Goal: Task Accomplishment & Management: Complete application form

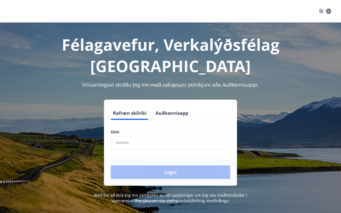
click at [148, 136] on input "phone" at bounding box center [171, 143] width 120 height 14
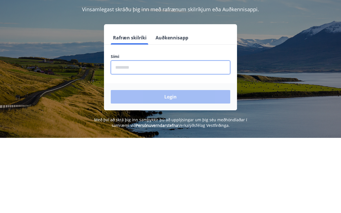
click at [140, 136] on input "phone" at bounding box center [171, 143] width 120 height 14
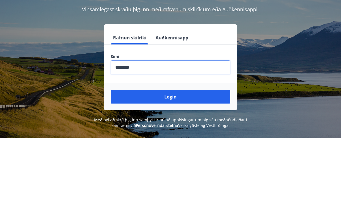
type input "********"
click at [181, 166] on button "Login" at bounding box center [171, 173] width 120 height 14
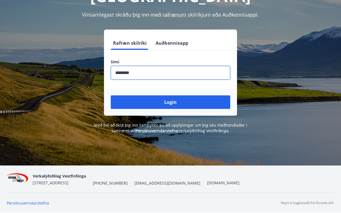
scroll to position [76, 0]
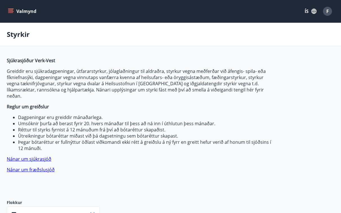
type input "***"
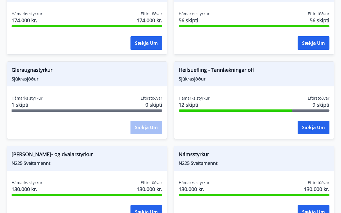
scroll to position [591, 0]
click at [308, 122] on button "Sækja um" at bounding box center [314, 128] width 32 height 14
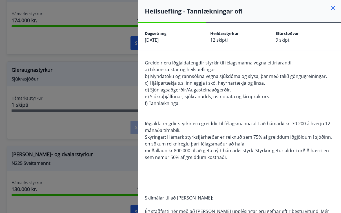
click at [332, 9] on icon at bounding box center [333, 8] width 4 height 4
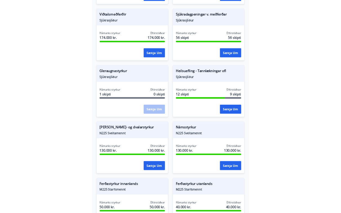
scroll to position [602, 0]
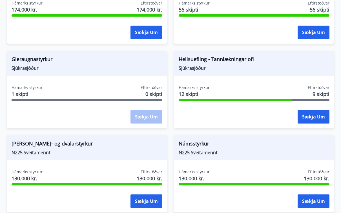
click at [318, 112] on button "Sækja um" at bounding box center [314, 117] width 32 height 14
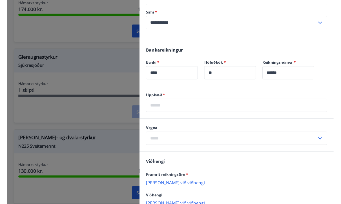
scroll to position [606, 0]
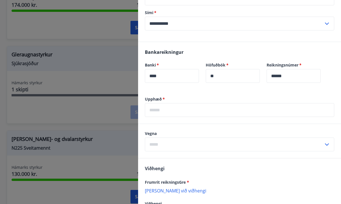
click at [167, 113] on input "text" at bounding box center [239, 110] width 189 height 14
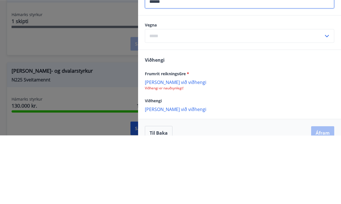
scroll to position [330, 0]
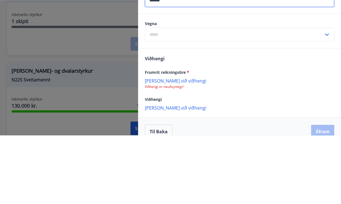
type input "******"
click at [158, 96] on input "text" at bounding box center [234, 103] width 179 height 14
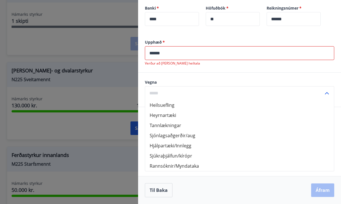
scroll to position [346, 0]
click at [163, 103] on li "Heilsuefling" at bounding box center [239, 105] width 189 height 10
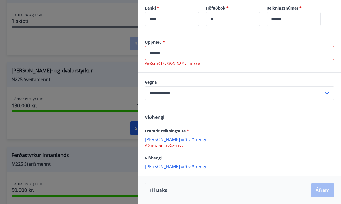
click at [159, 140] on p "[PERSON_NAME] við viðhengi" at bounding box center [239, 139] width 189 height 6
click at [165, 138] on p "[PERSON_NAME] við viðhengi" at bounding box center [239, 139] width 189 height 6
click at [166, 139] on p "[PERSON_NAME] við viðhengi" at bounding box center [239, 139] width 189 height 6
click at [170, 137] on p "[PERSON_NAME] við viðhengi" at bounding box center [239, 139] width 189 height 6
click at [165, 137] on p "[PERSON_NAME] við viðhengi" at bounding box center [239, 139] width 189 height 6
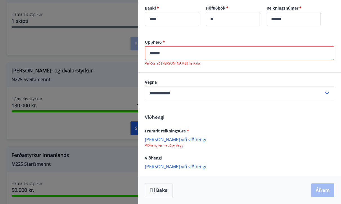
click at [165, 138] on p "[PERSON_NAME] við viðhengi" at bounding box center [239, 139] width 189 height 6
click at [165, 95] on input "**********" at bounding box center [234, 93] width 179 height 14
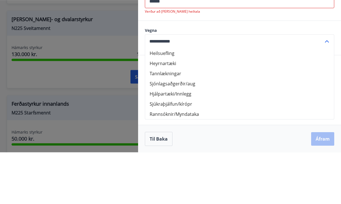
click at [272, 110] on li "Heyrnartæki" at bounding box center [239, 115] width 189 height 10
type input "**********"
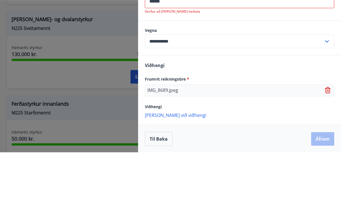
scroll to position [726, 0]
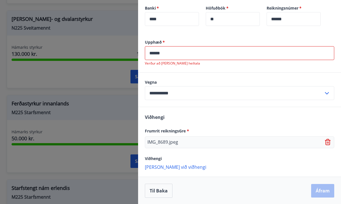
click at [178, 54] on input "******" at bounding box center [239, 53] width 189 height 14
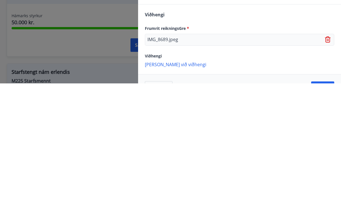
scroll to position [722, 0]
type input "*****"
click at [205, 154] on div "IMG_8689.jpeg" at bounding box center [239, 160] width 189 height 12
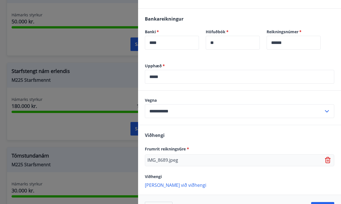
click at [196, 163] on div "IMG_8689.jpeg" at bounding box center [239, 160] width 189 height 12
click at [331, 160] on icon at bounding box center [328, 160] width 7 height 7
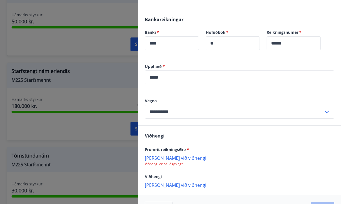
click at [169, 157] on p "[PERSON_NAME] við viðhengi" at bounding box center [239, 158] width 189 height 6
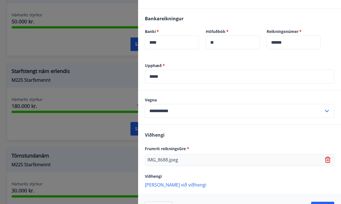
scroll to position [322, 0]
click at [173, 187] on p "[PERSON_NAME] við viðhengi" at bounding box center [239, 185] width 189 height 6
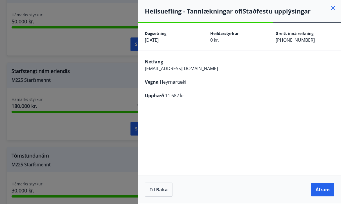
click at [326, 196] on button "Áfram" at bounding box center [322, 190] width 23 height 14
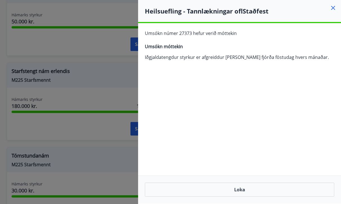
click at [252, 197] on button "Loka" at bounding box center [239, 190] width 189 height 14
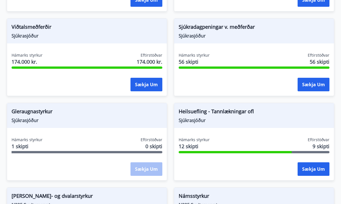
click at [313, 163] on button "Sækja um" at bounding box center [314, 170] width 32 height 14
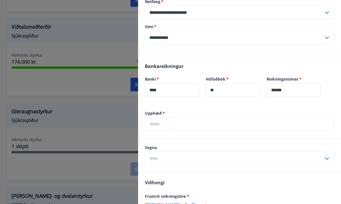
scroll to position [290, 0]
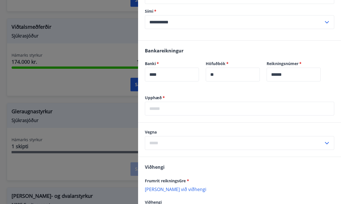
click at [159, 109] on input "text" at bounding box center [239, 109] width 189 height 14
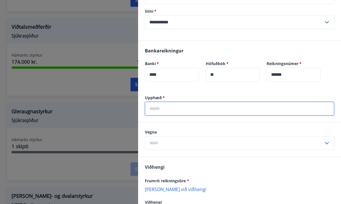
scroll to position [549, 0]
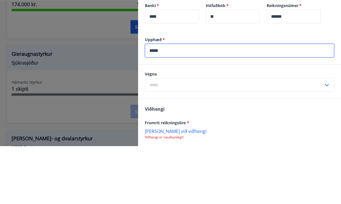
type input "*****"
click at [159, 136] on input "text" at bounding box center [234, 143] width 179 height 14
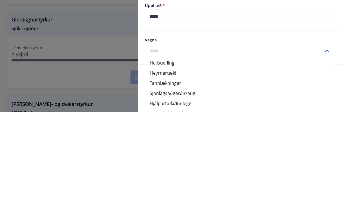
click at [163, 150] on li "Heilsuefling" at bounding box center [239, 155] width 189 height 10
type input "**********"
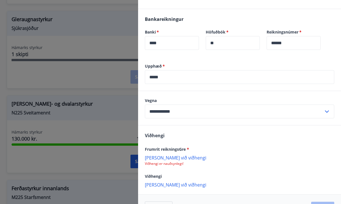
scroll to position [322, 0]
click at [175, 156] on p "[PERSON_NAME] við viðhengi" at bounding box center [239, 158] width 189 height 6
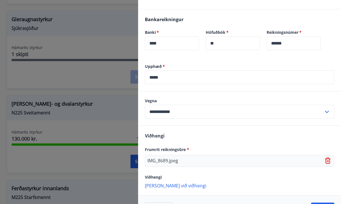
click at [173, 186] on p "[PERSON_NAME] við viðhengi" at bounding box center [239, 186] width 189 height 6
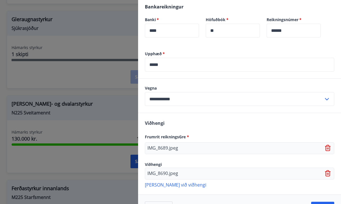
scroll to position [334, 0]
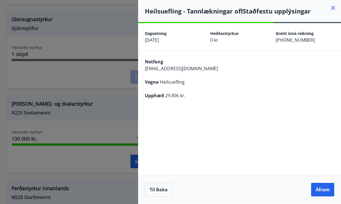
click at [324, 196] on button "Áfram" at bounding box center [322, 190] width 23 height 14
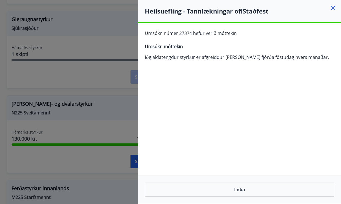
click at [334, 9] on icon at bounding box center [333, 8] width 4 height 4
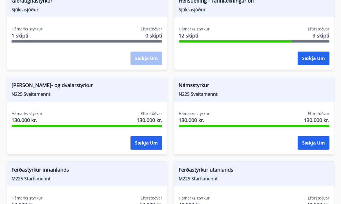
scroll to position [660, 0]
